Goal: Use online tool/utility: Utilize a website feature to perform a specific function

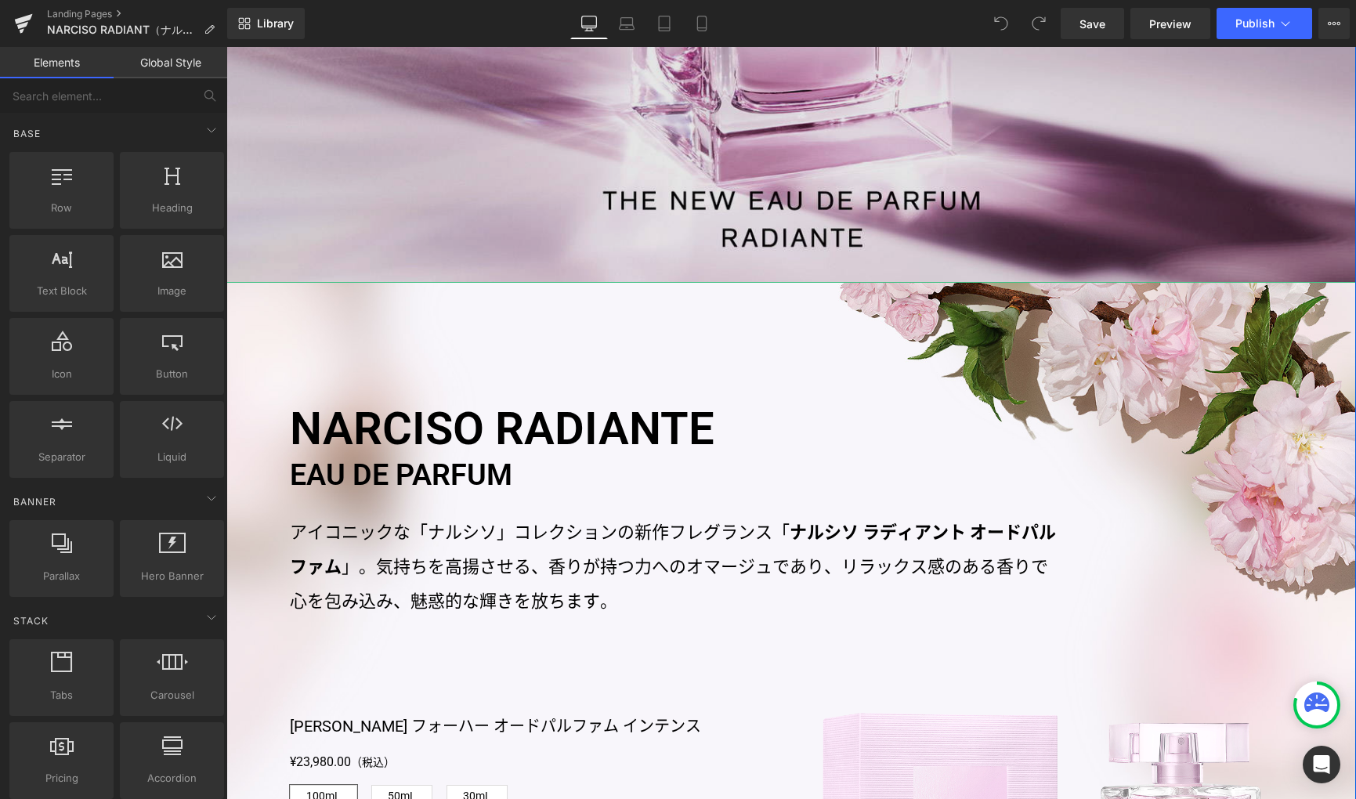
scroll to position [836, 0]
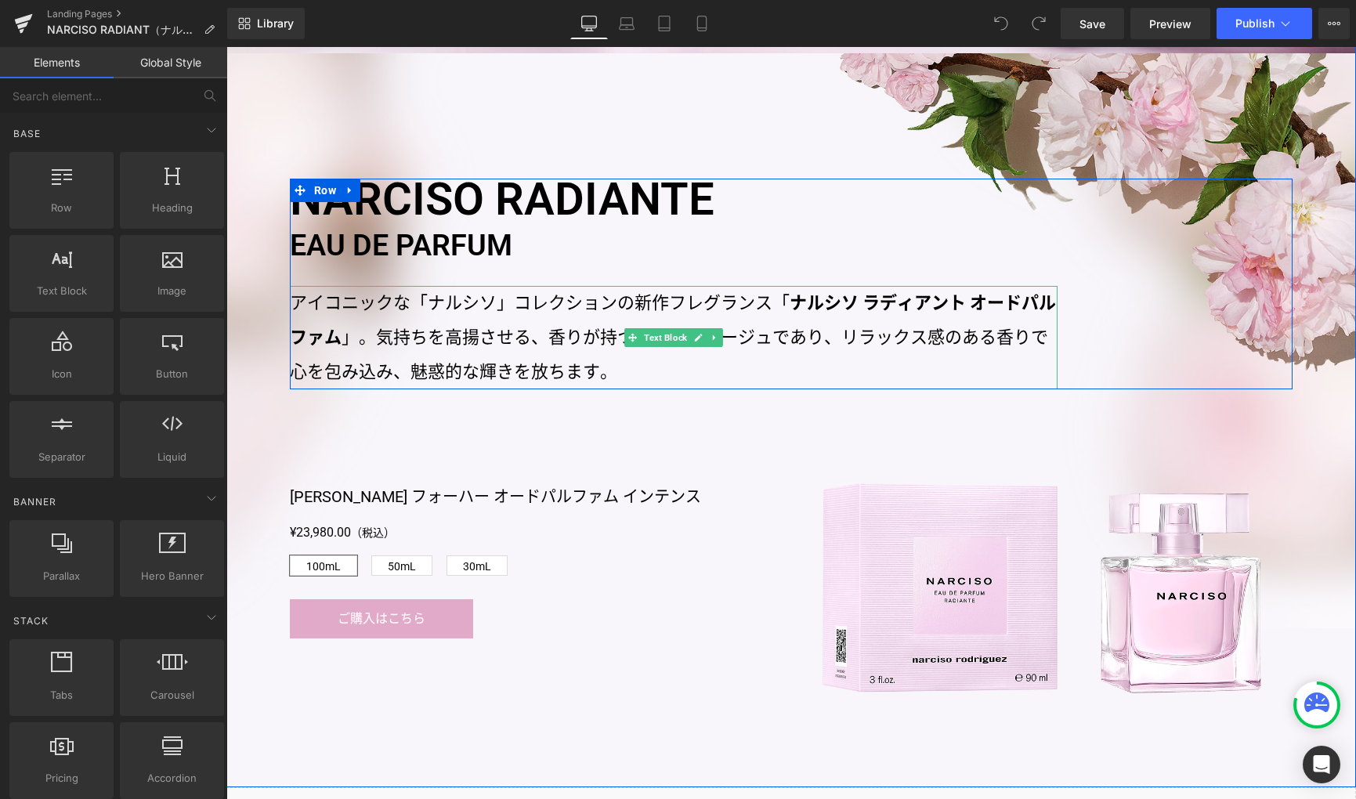
click at [834, 301] on strong "ナルシソ ラディアント オードパルファム" at bounding box center [673, 320] width 766 height 54
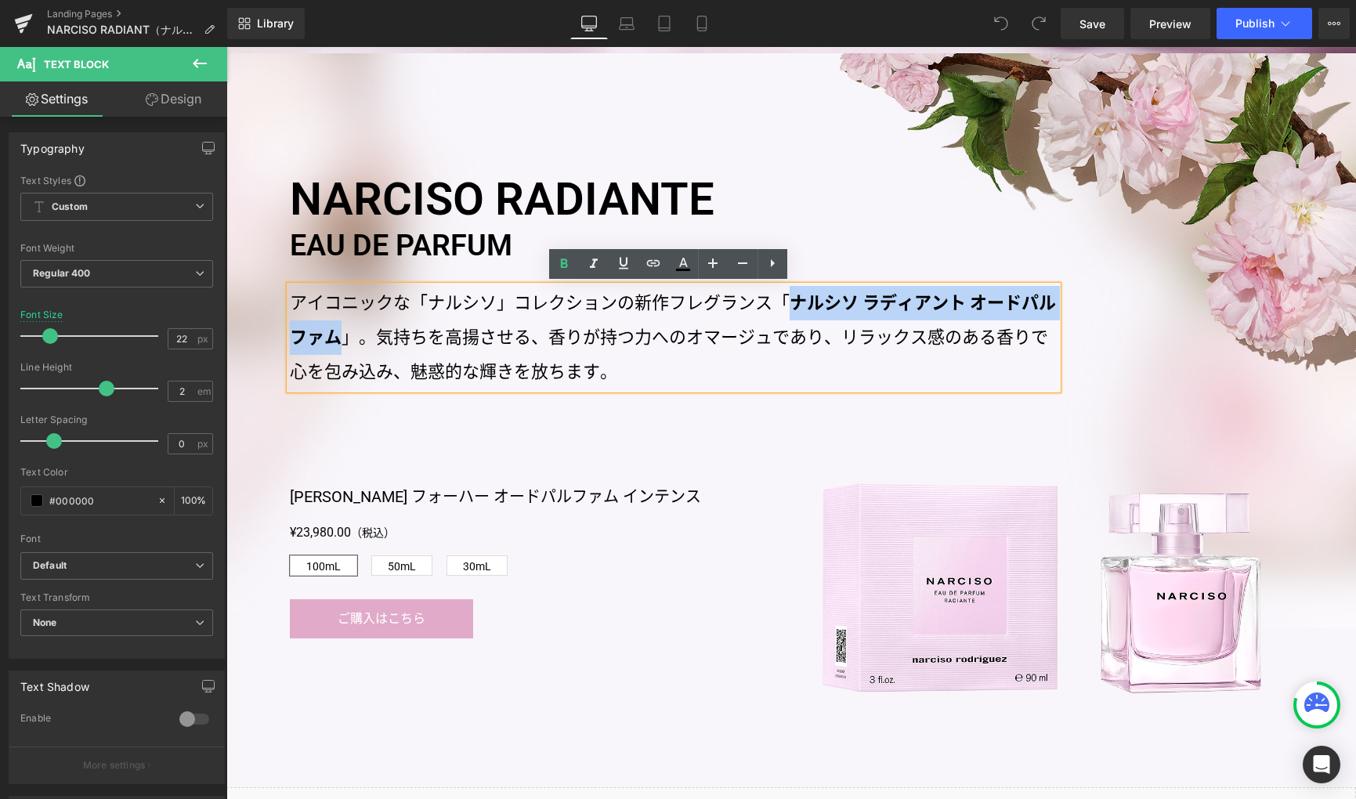
drag, startPoint x: 784, startPoint y: 302, endPoint x: 334, endPoint y: 337, distance: 450.9
click at [334, 337] on strong "ナルシソ ラディアント オードパルファム" at bounding box center [673, 320] width 766 height 54
copy strong "ナルシソ ラディアント オードパルファム"
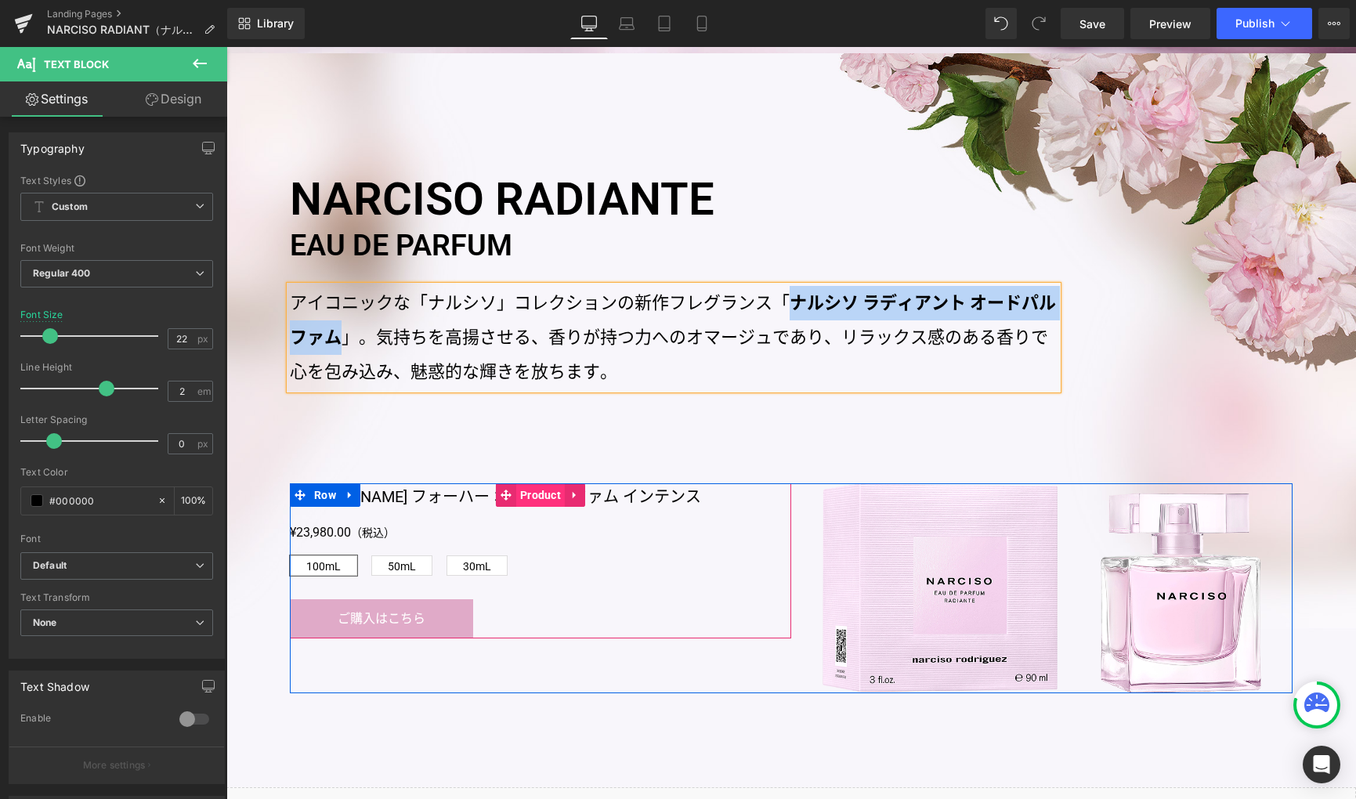
click at [540, 496] on span "Product" at bounding box center [540, 494] width 49 height 23
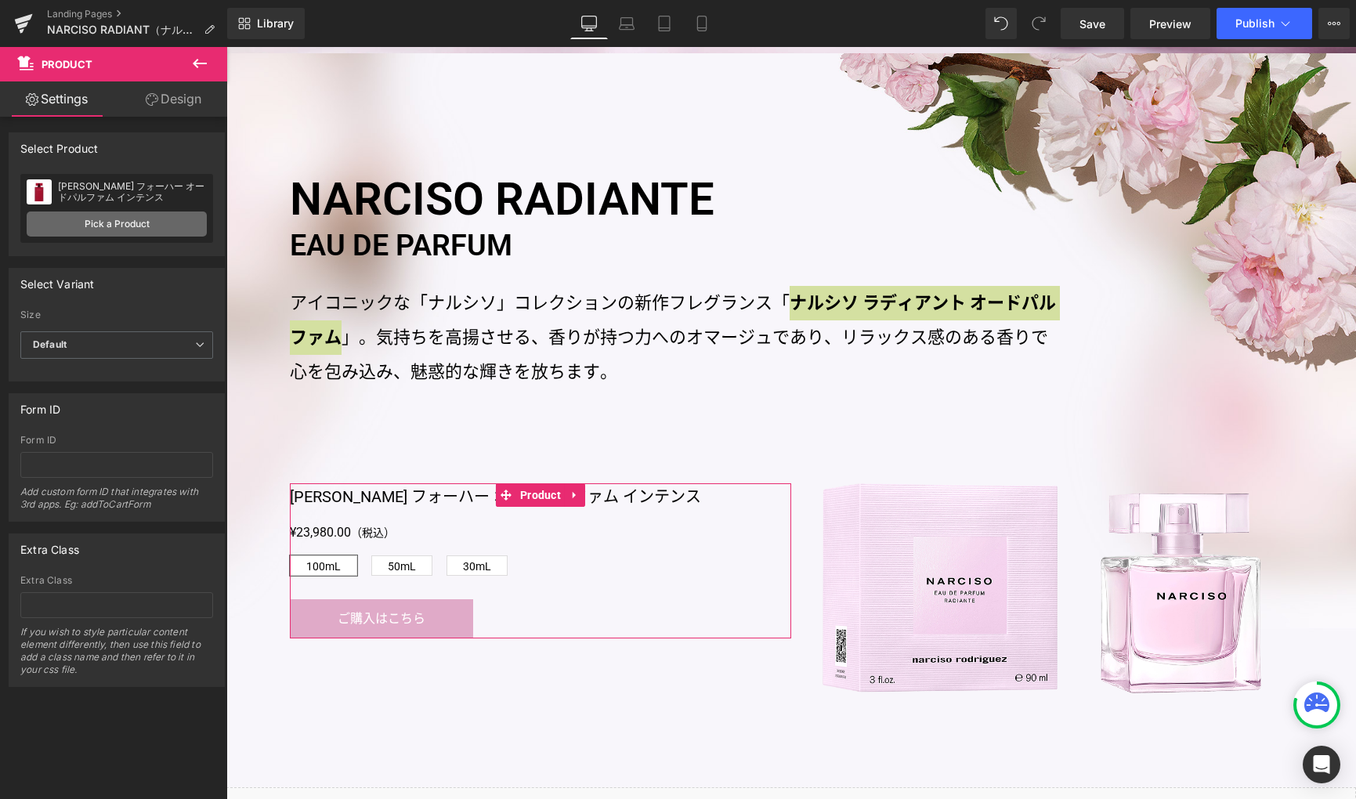
click at [144, 226] on link "Pick a Product" at bounding box center [117, 223] width 180 height 25
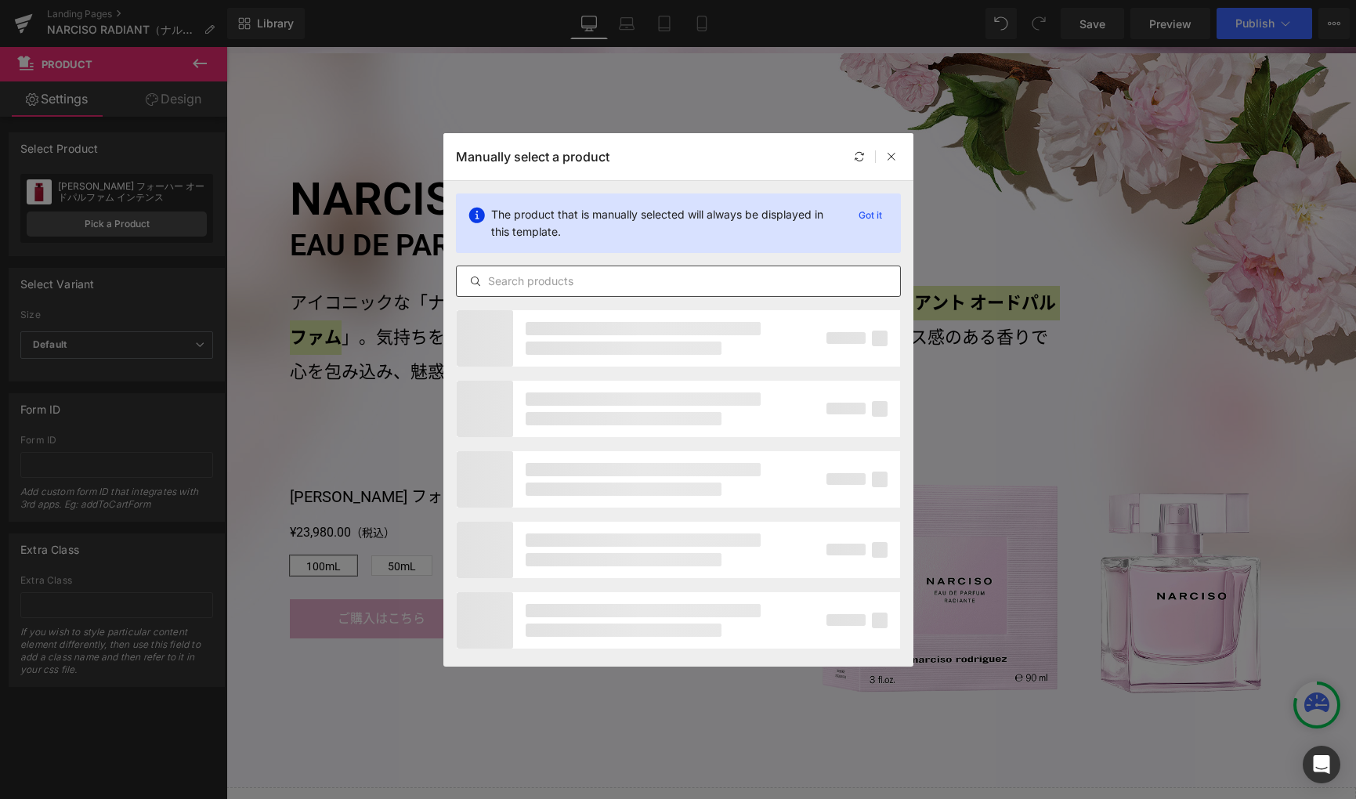
click at [594, 281] on input "text" at bounding box center [678, 281] width 443 height 19
paste input "ナルシソ ラディアント オードパルファム"
type input "ナルシソ ラディアント オードパルファム"
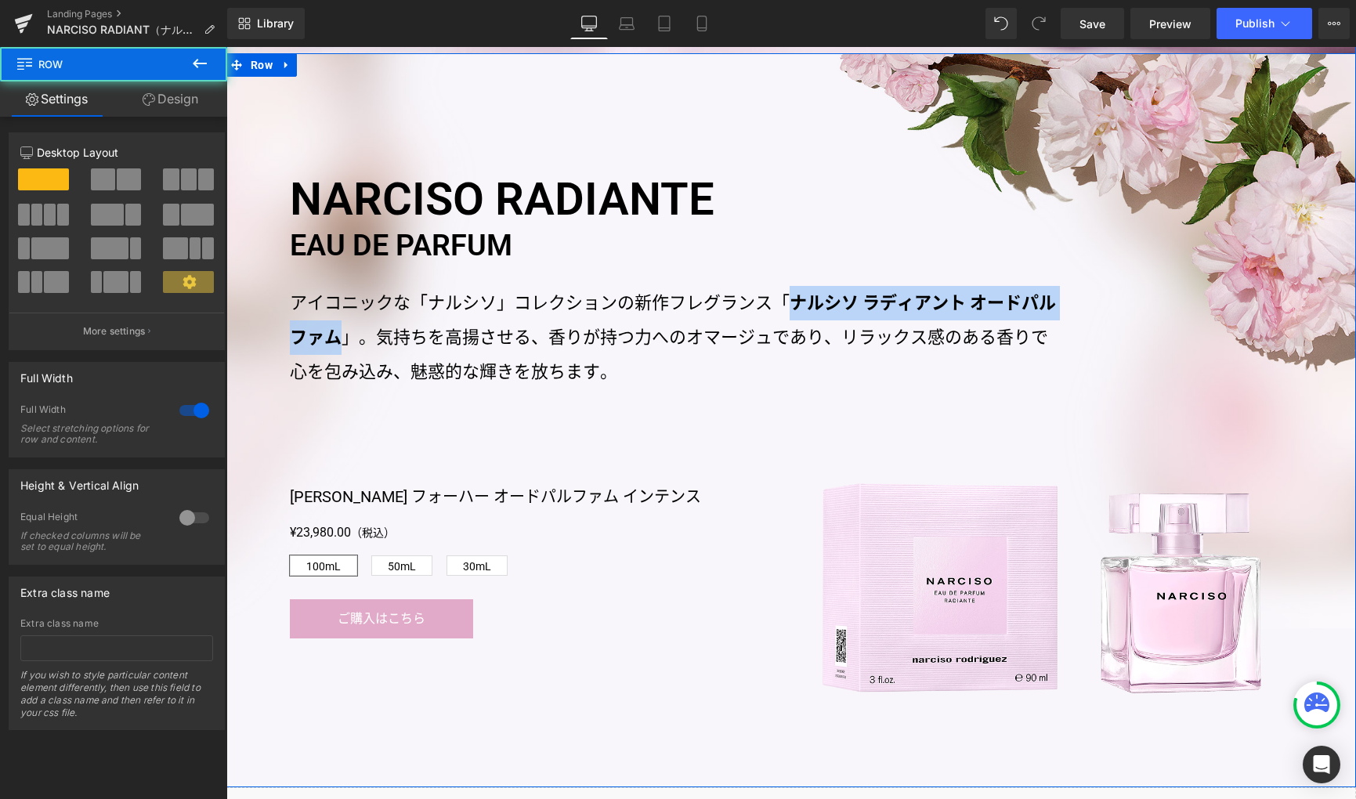
click at [954, 469] on div "NARCISO RADIANTE EAU DE PARFUM Heading アイコニックな「ナルシソ」コレクションの新作フレグランス「 ナルシソ ラディアン…" at bounding box center [790, 420] width 1129 height 734
